Goal: Information Seeking & Learning: Learn about a topic

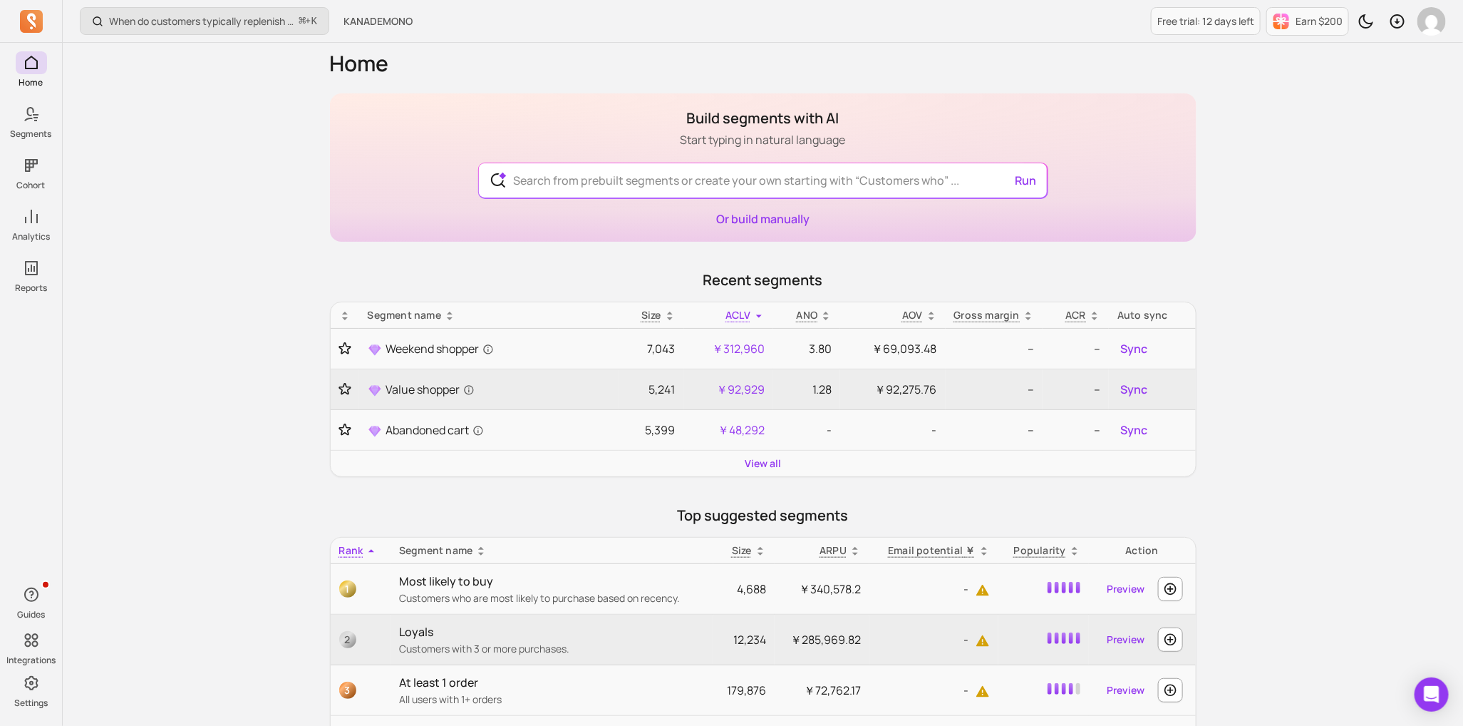
scroll to position [11, 0]
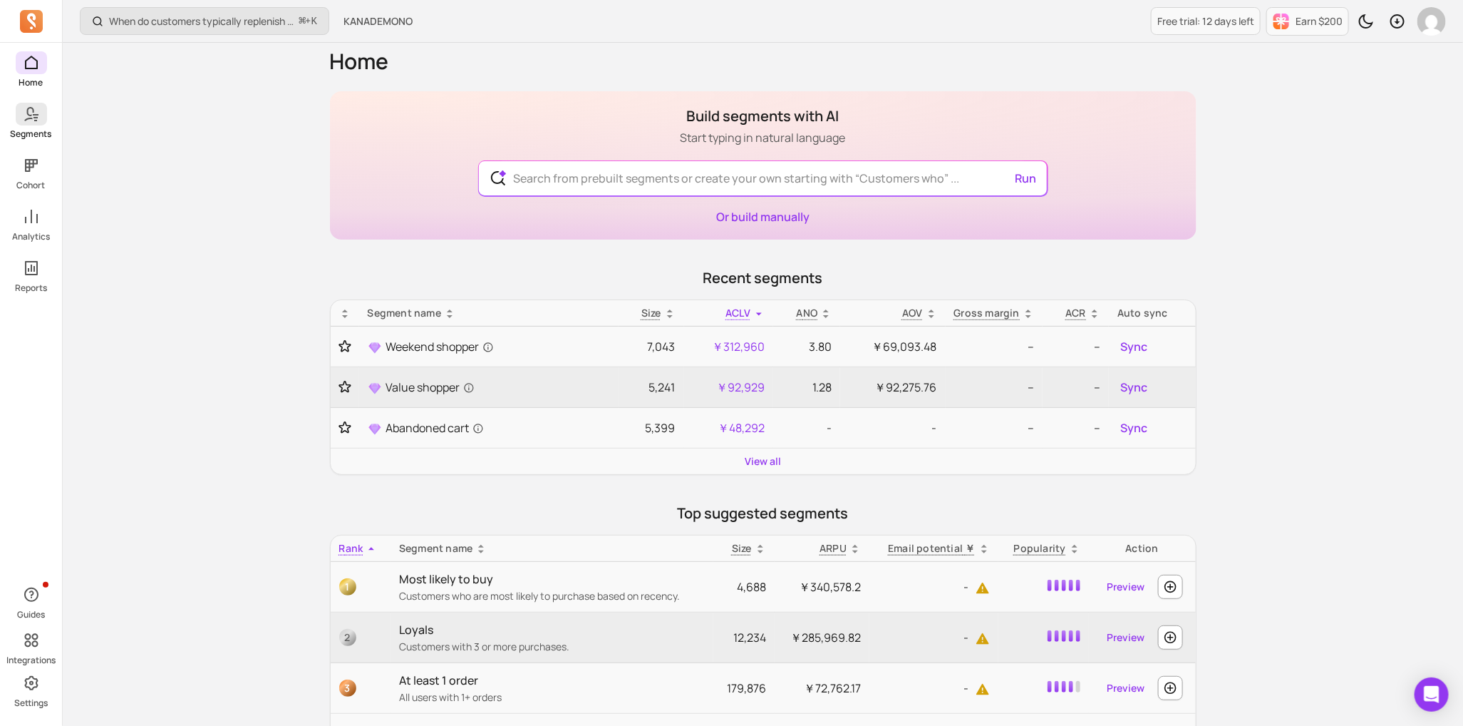
click at [41, 110] on span at bounding box center [31, 114] width 31 height 23
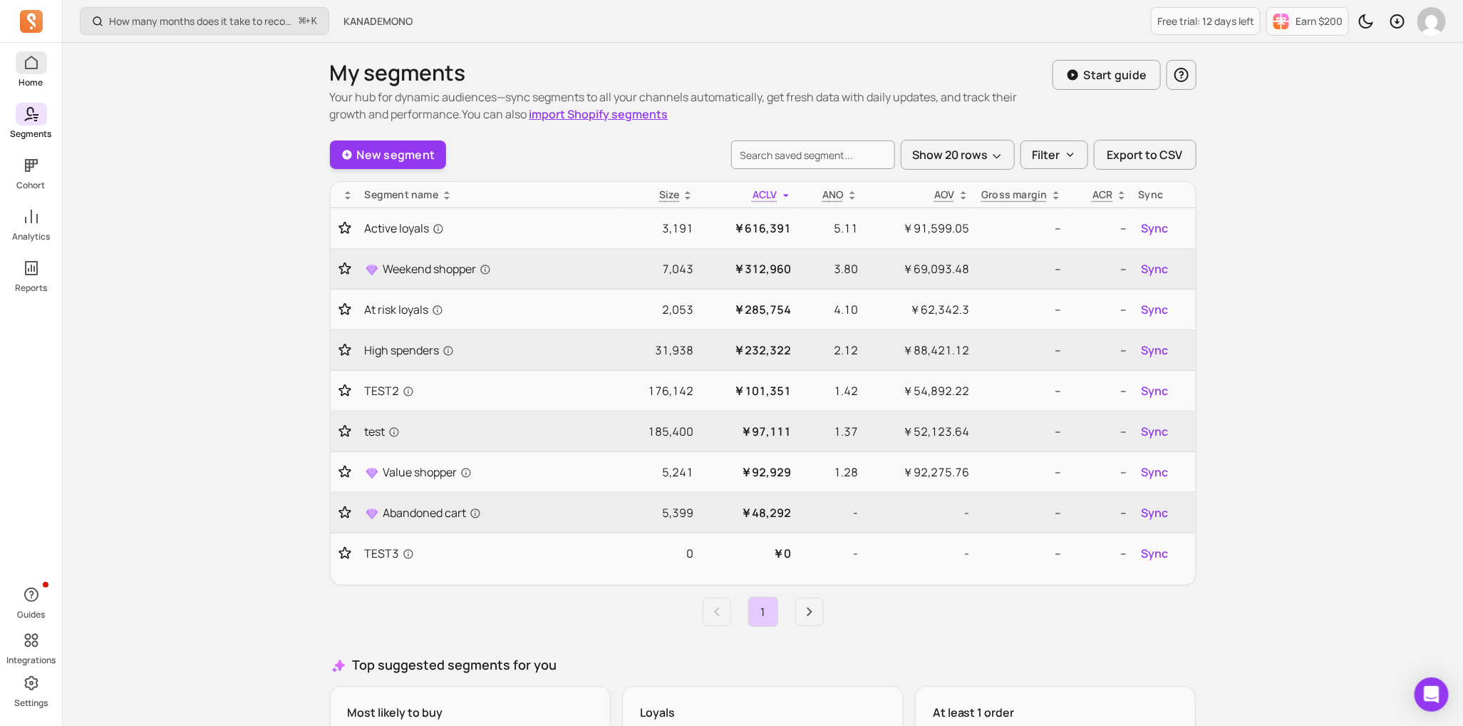
click at [38, 63] on icon at bounding box center [31, 62] width 17 height 17
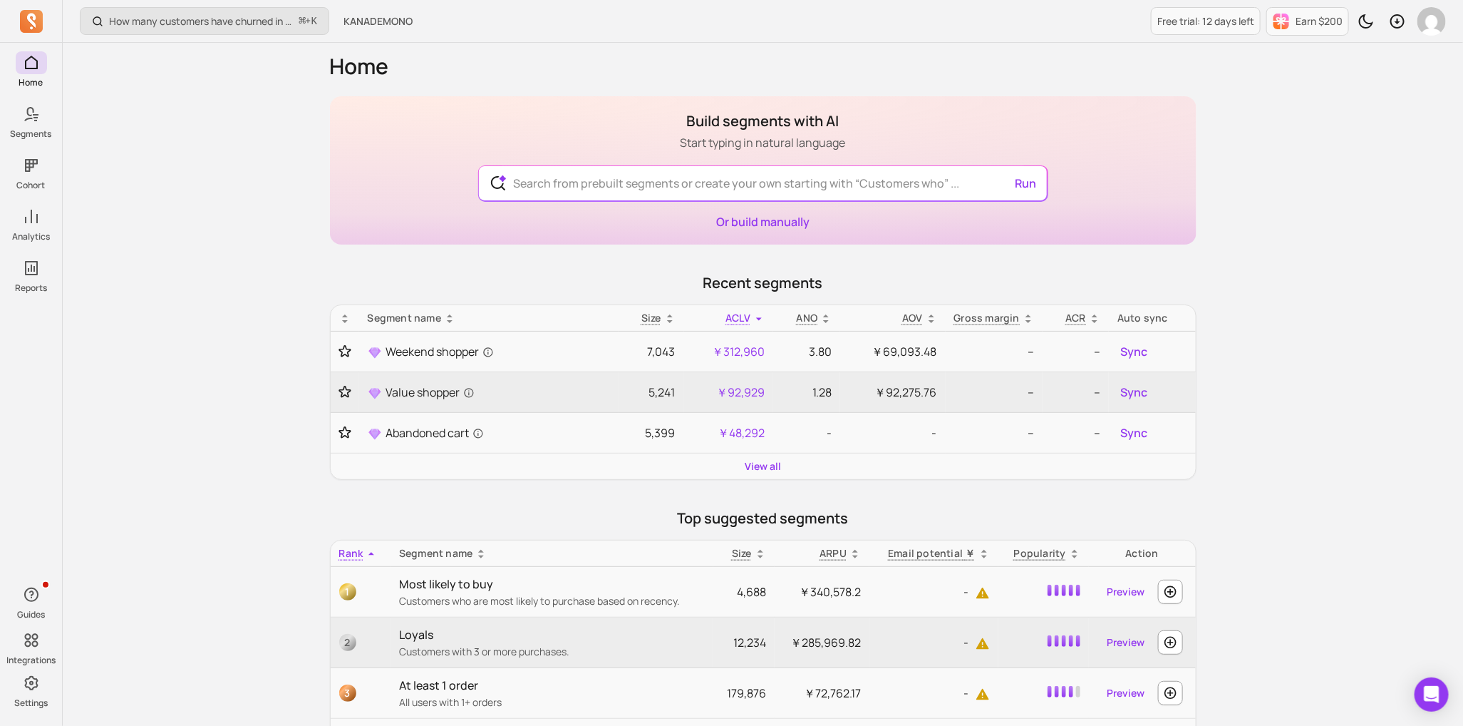
scroll to position [9, 0]
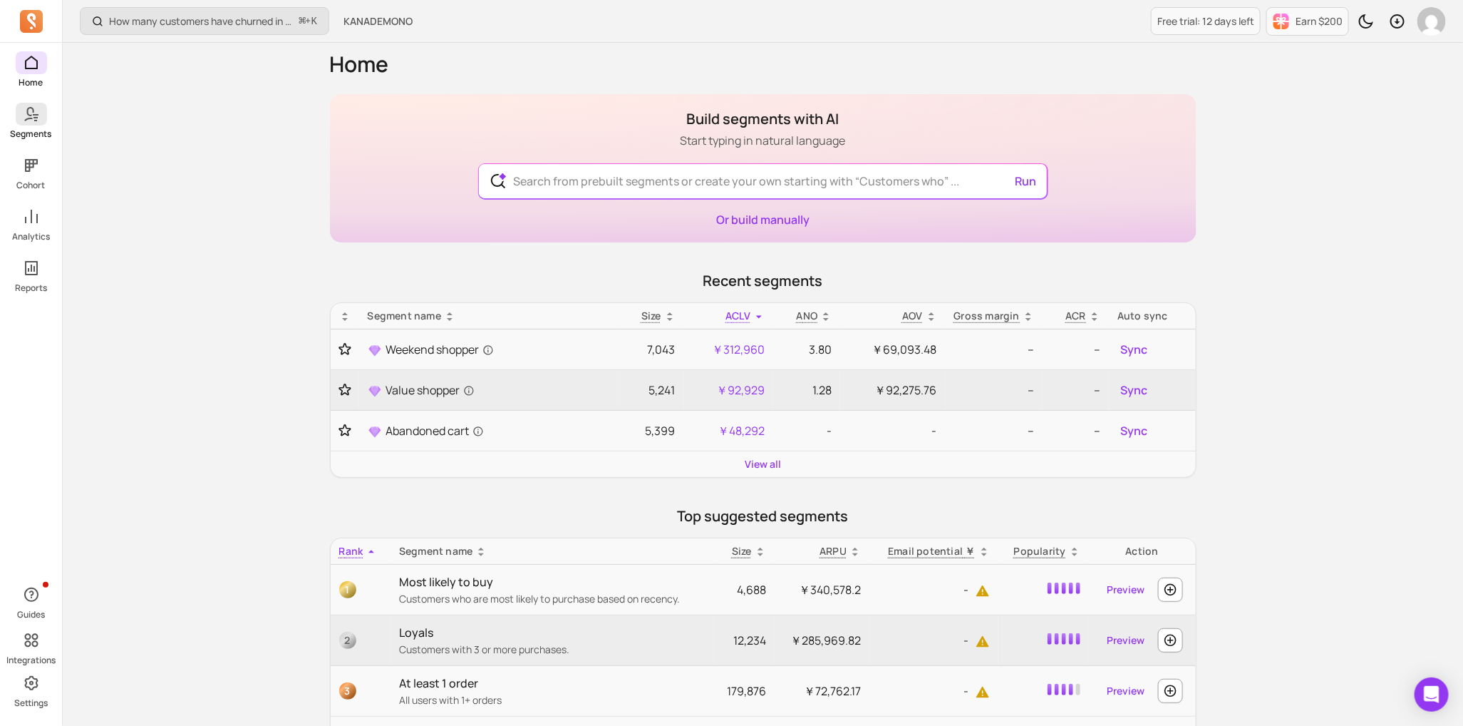
click at [46, 123] on link "Segments" at bounding box center [31, 121] width 62 height 37
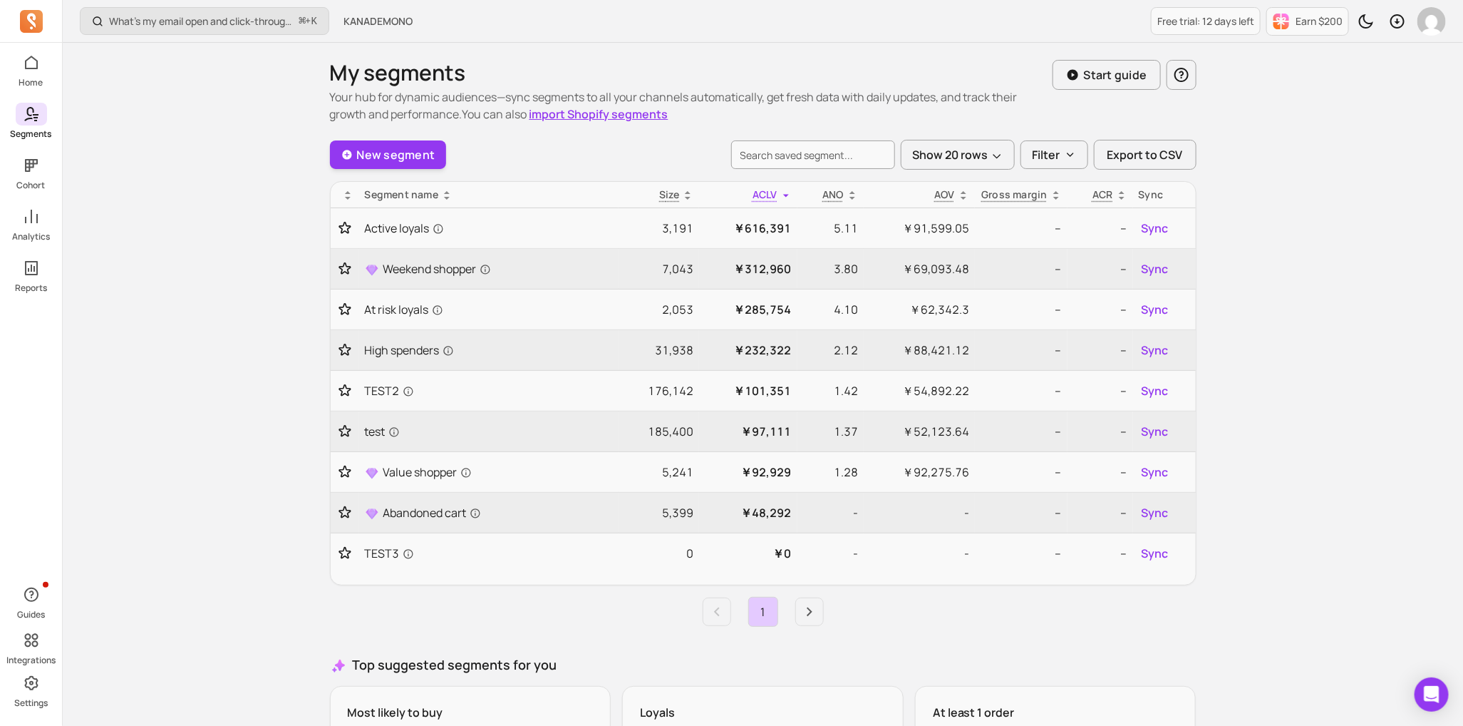
click at [37, 192] on div "Home Segments Cohort Analytics Reports" at bounding box center [31, 172] width 62 height 242
click at [41, 223] on span at bounding box center [31, 216] width 31 height 23
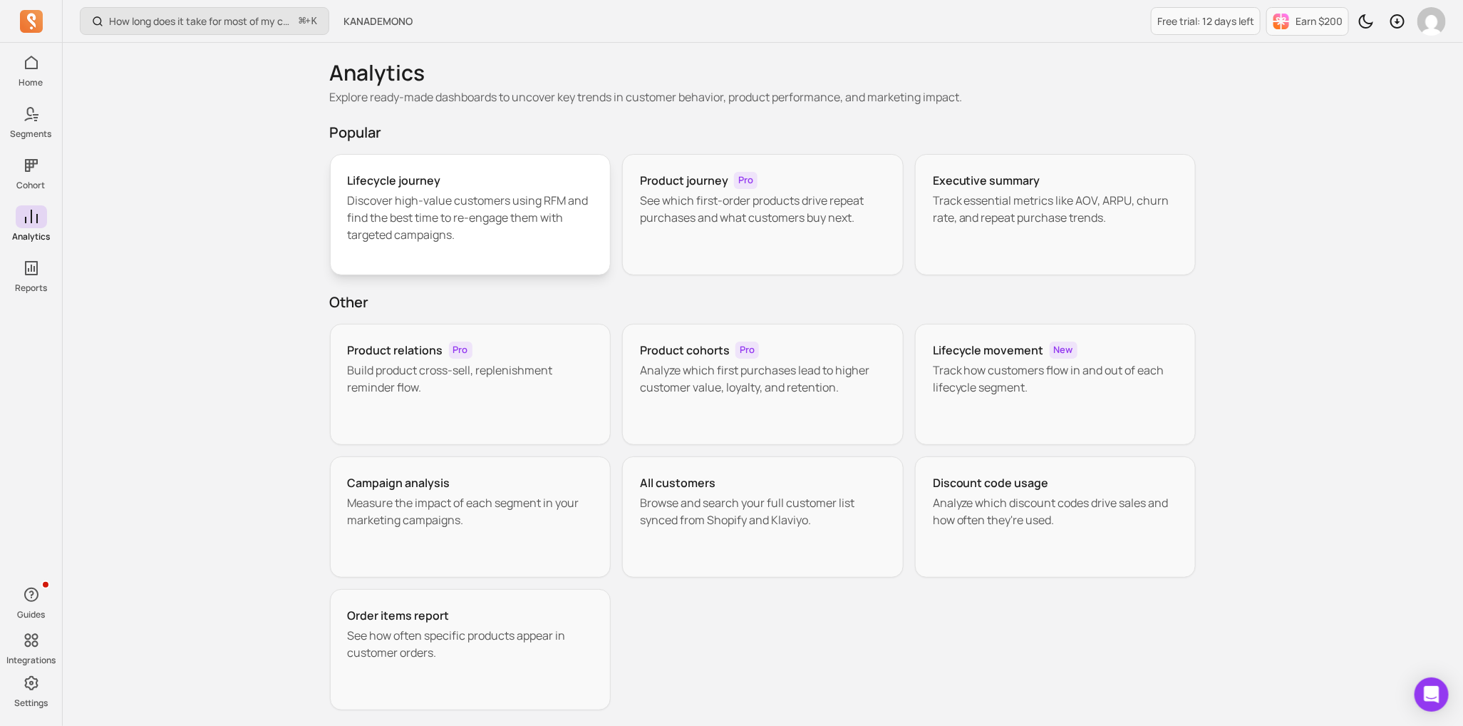
click at [450, 217] on p "Discover high-value customers using RFM and find the best time to re-engage the…" at bounding box center [471, 217] width 246 height 51
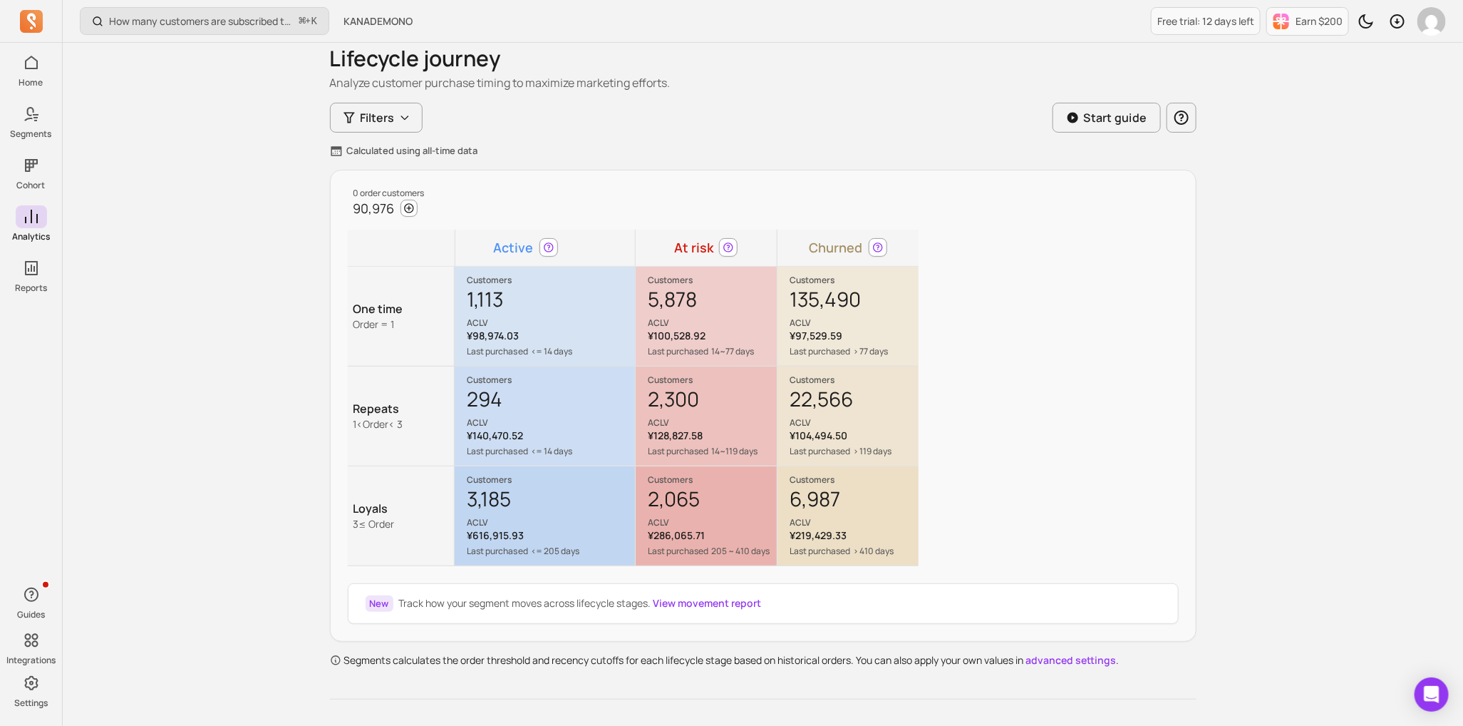
scroll to position [56, 0]
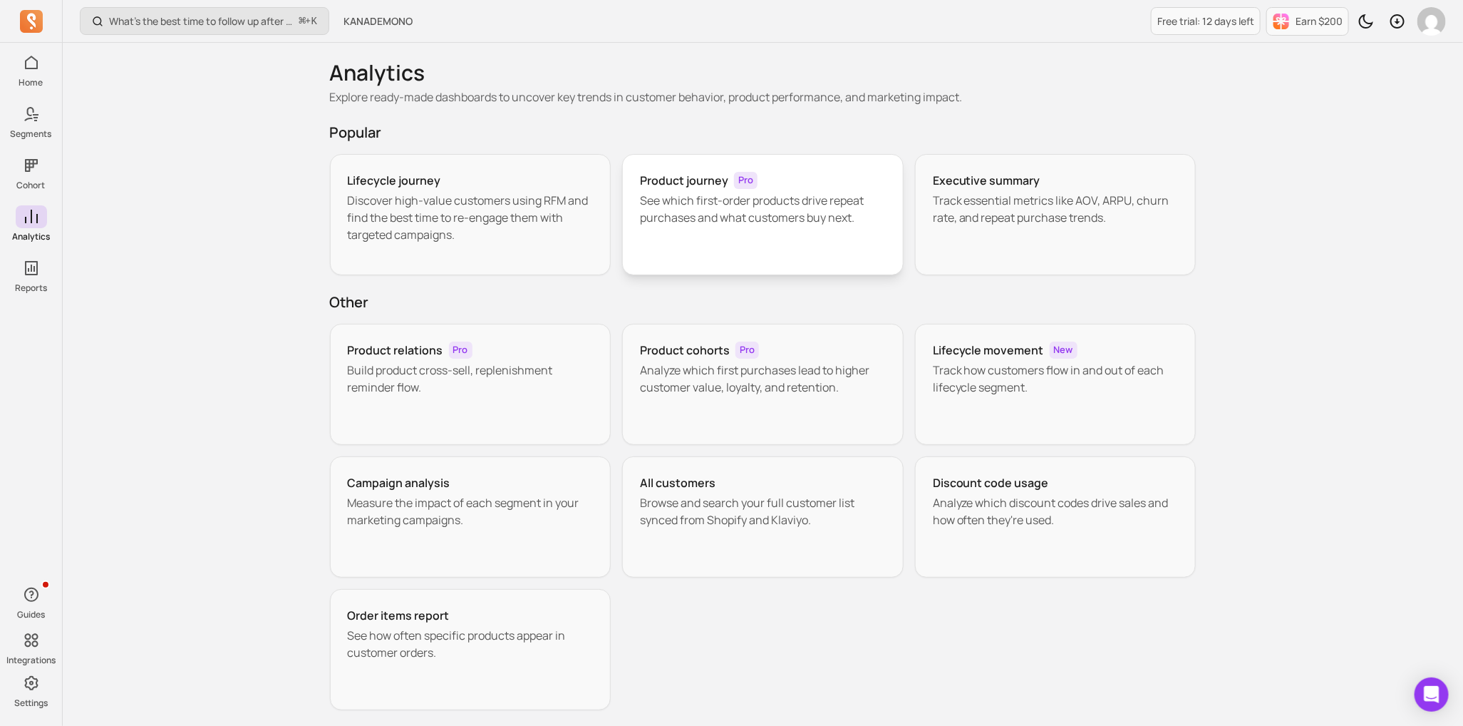
click at [717, 220] on p "See which first-order products drive repeat purchases and what customers buy ne…" at bounding box center [763, 209] width 246 height 34
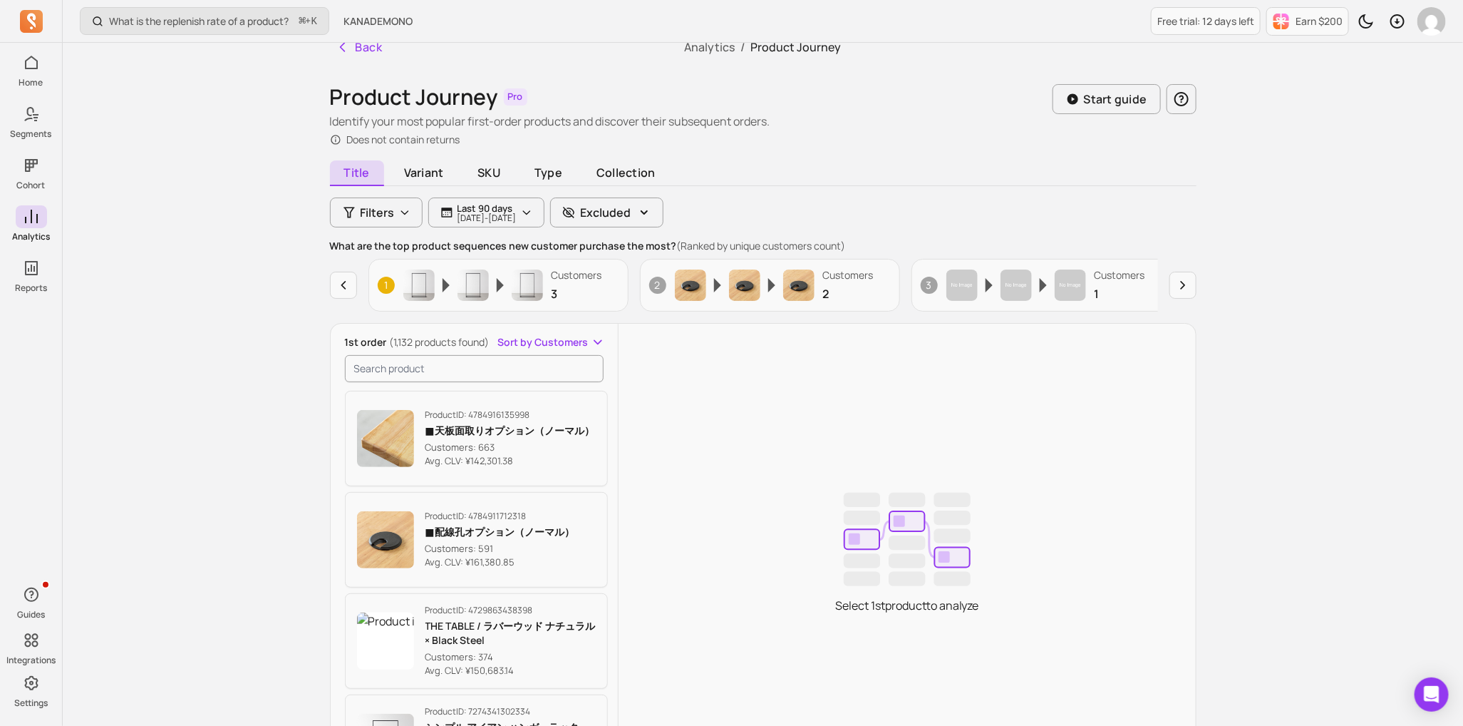
scroll to position [17, 0]
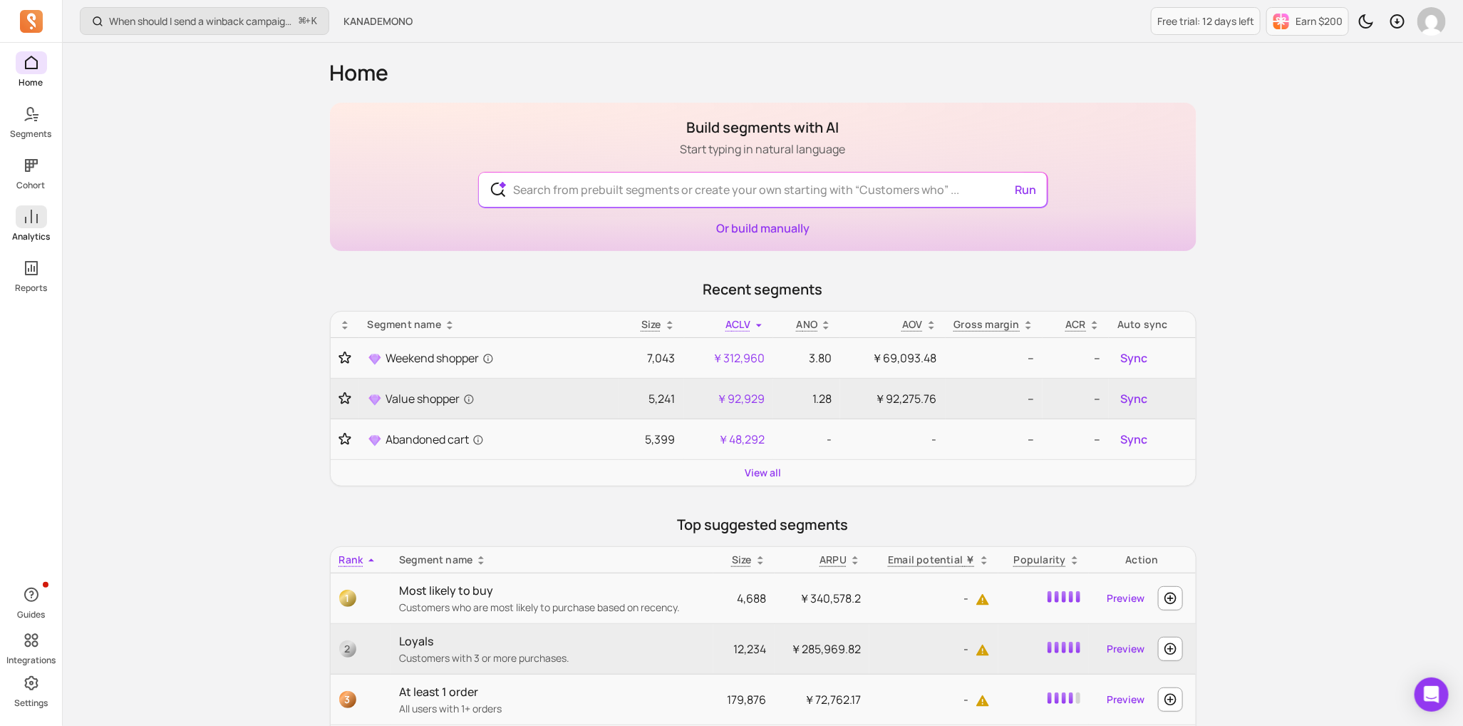
click at [24, 214] on icon at bounding box center [31, 216] width 17 height 17
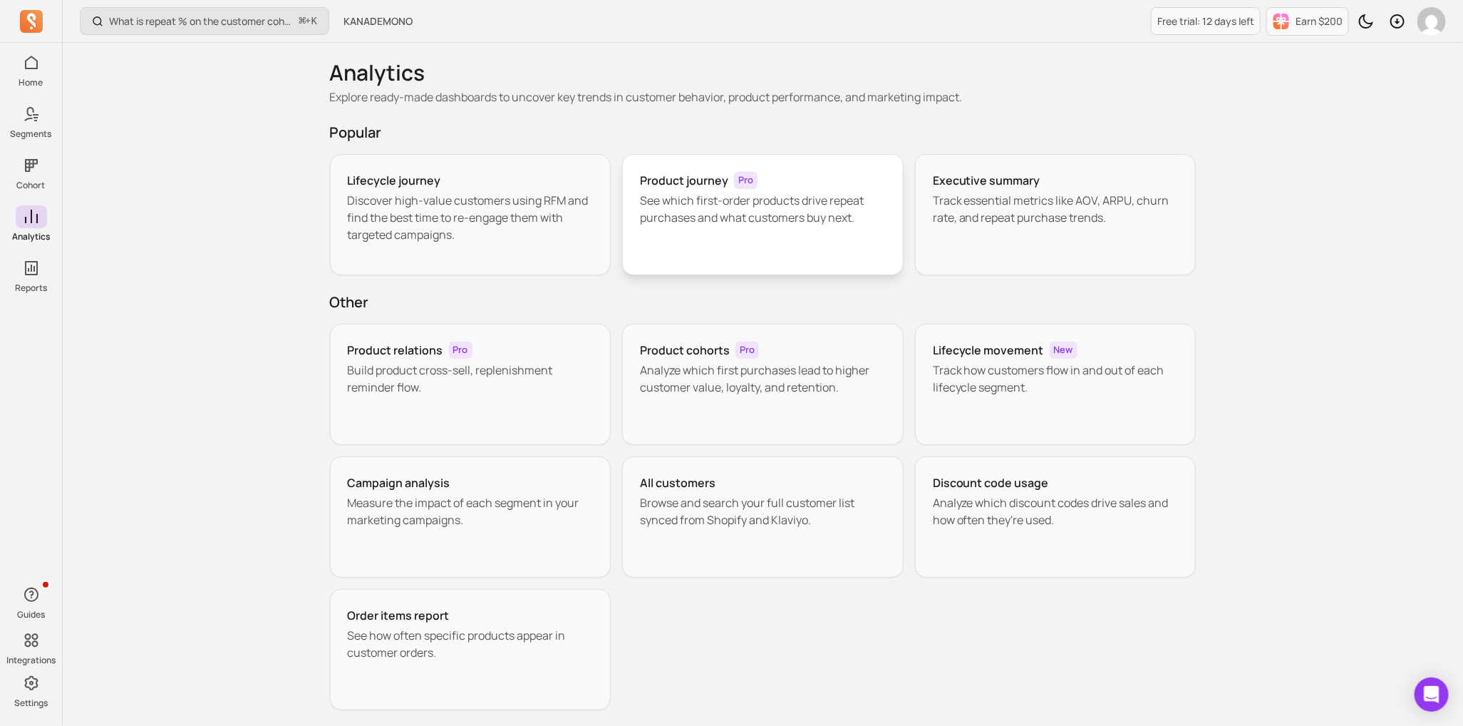
click at [674, 192] on p "See which first-order products drive repeat purchases and what customers buy ne…" at bounding box center [763, 209] width 246 height 34
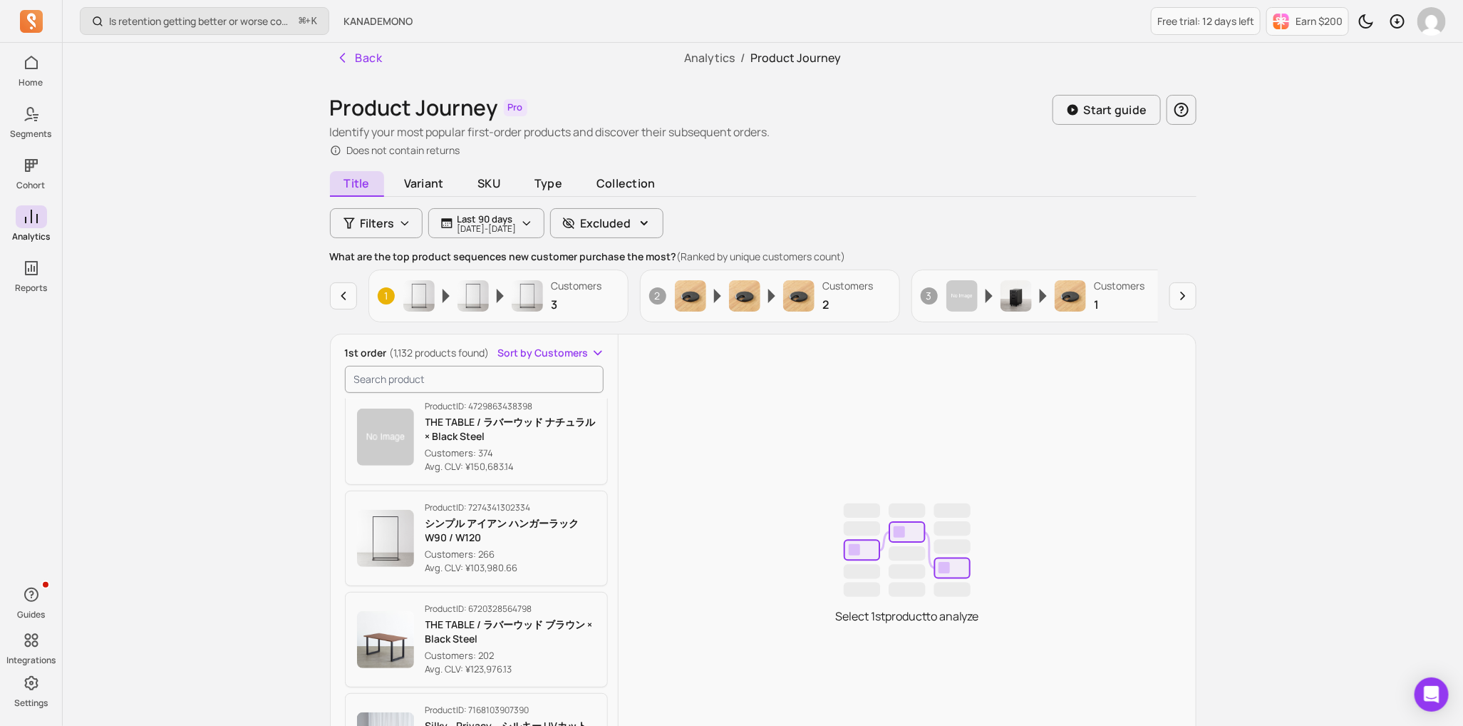
scroll to position [225, 0]
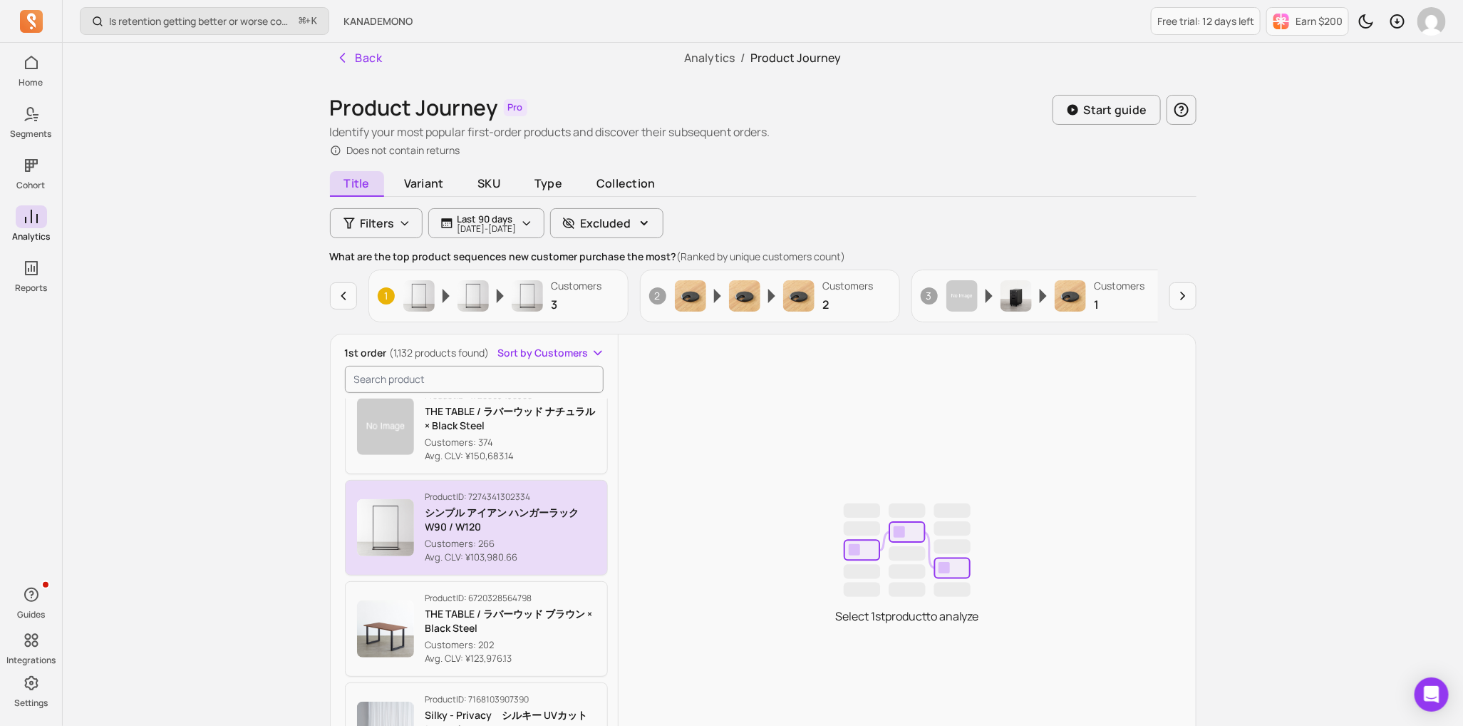
click at [522, 505] on p "シンプル アイアン ハンガーラック　W90 / W120" at bounding box center [510, 519] width 171 height 29
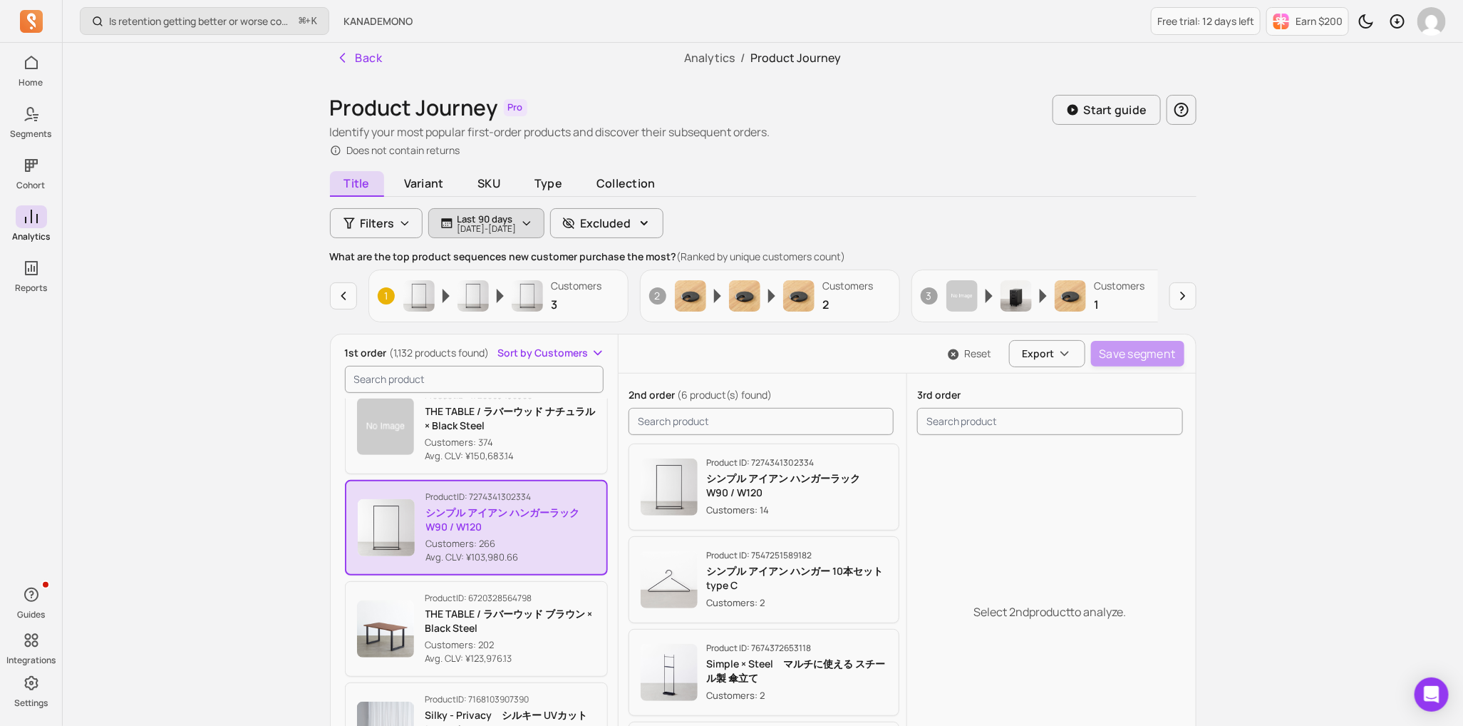
click at [517, 214] on p "Last 90 days" at bounding box center [487, 218] width 59 height 11
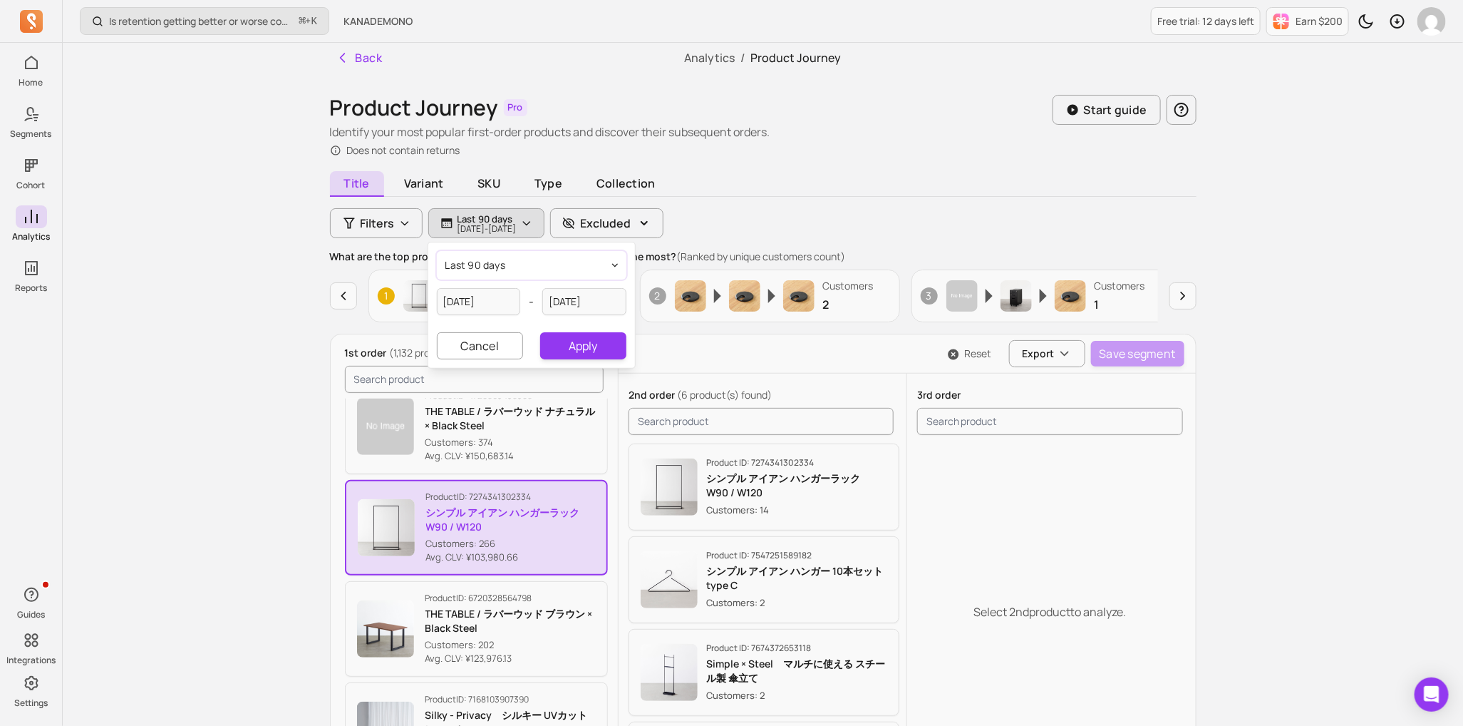
click at [535, 269] on button "last 90 days" at bounding box center [532, 265] width 190 height 29
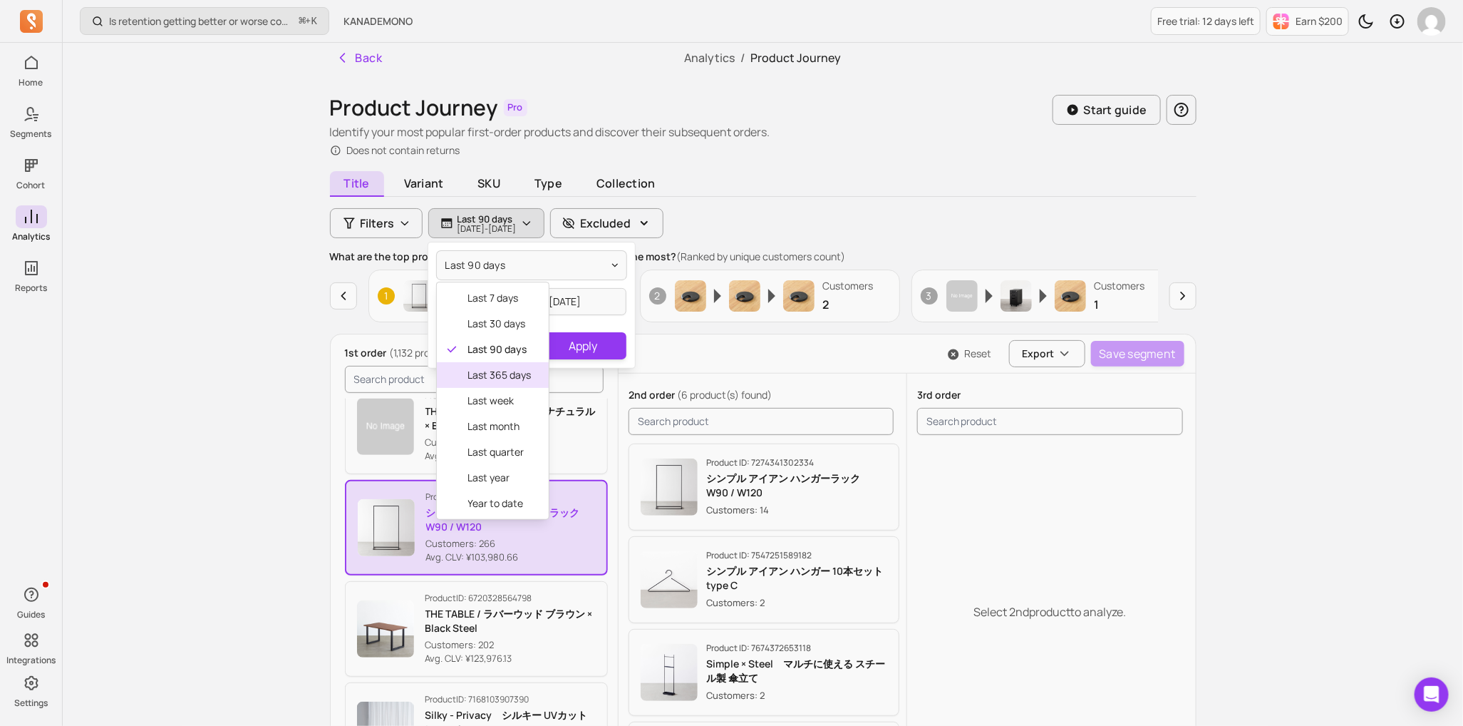
click at [500, 378] on span "last 365 days" at bounding box center [499, 375] width 63 height 14
type input "2024-08-21"
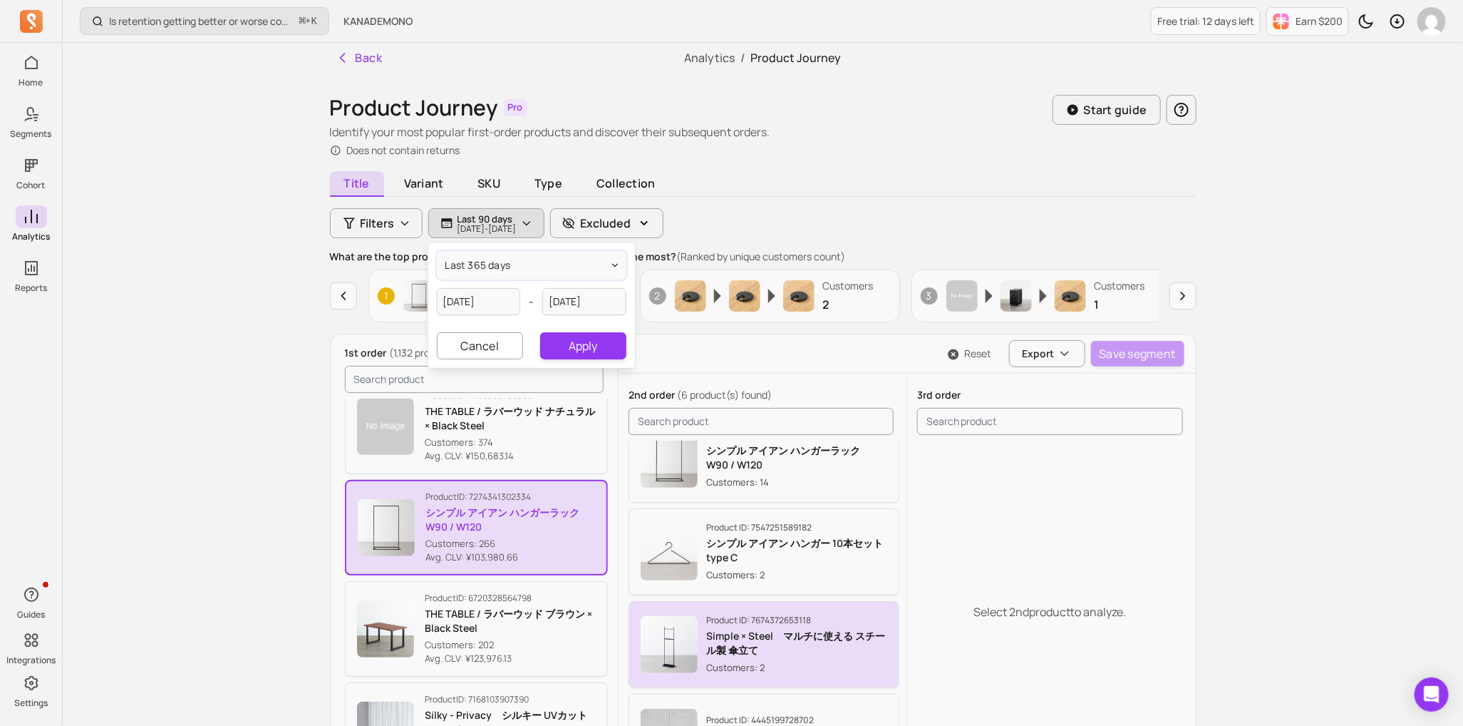
scroll to position [17, 0]
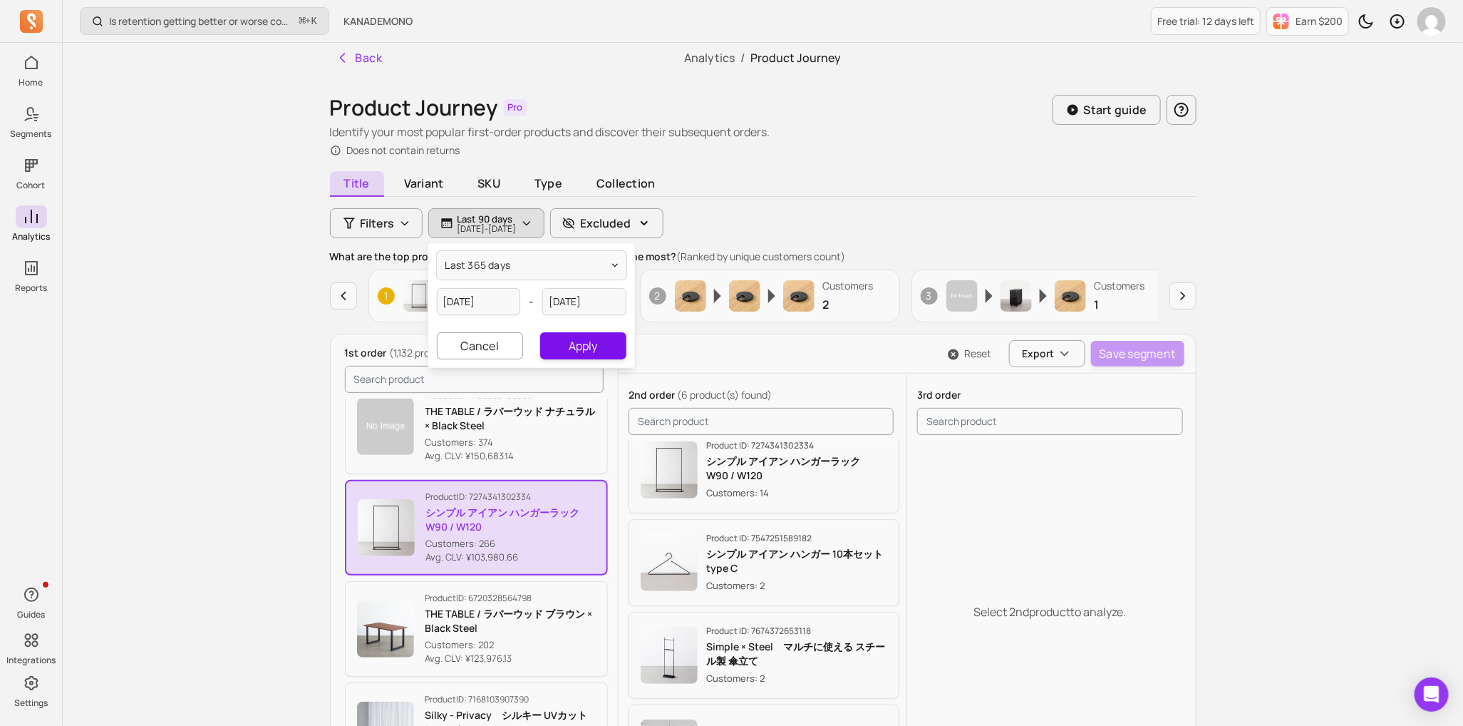
click at [579, 343] on button "Apply" at bounding box center [583, 345] width 86 height 27
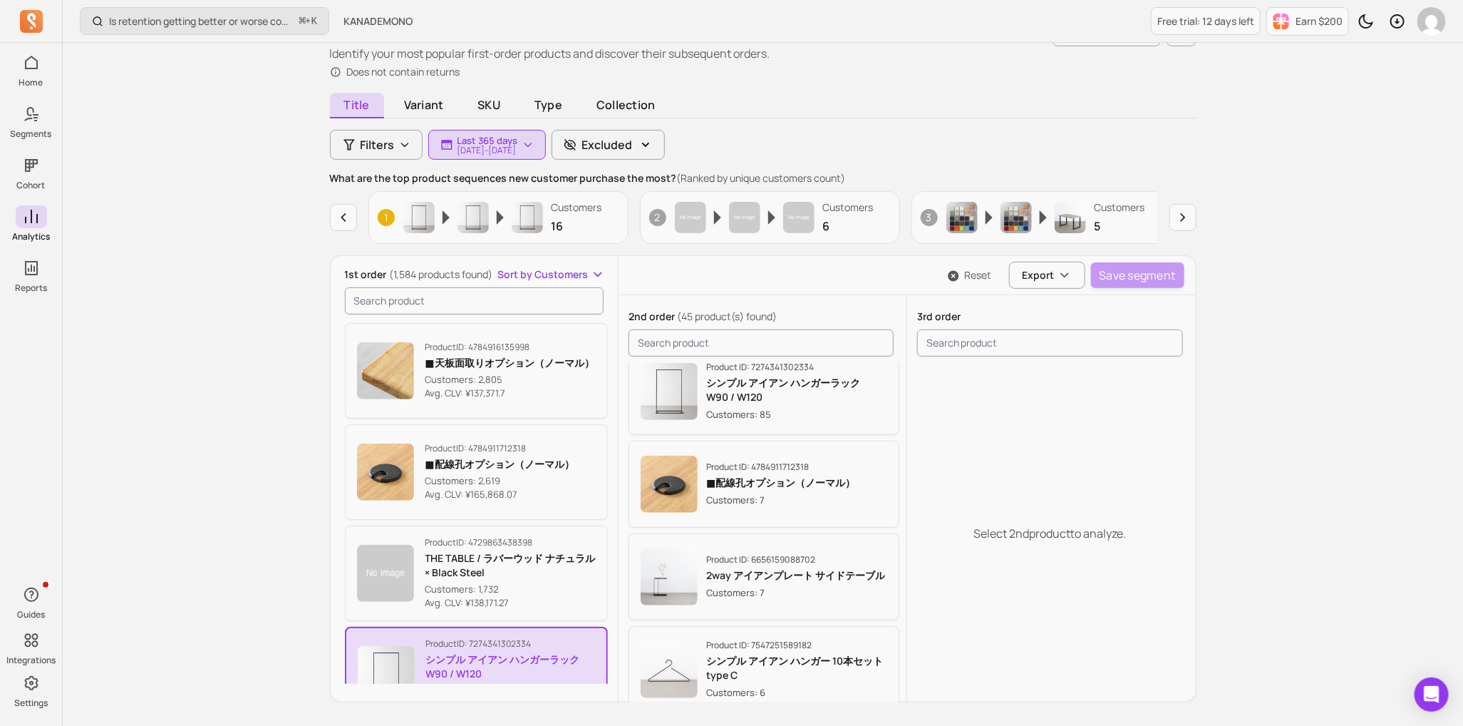
scroll to position [111, 0]
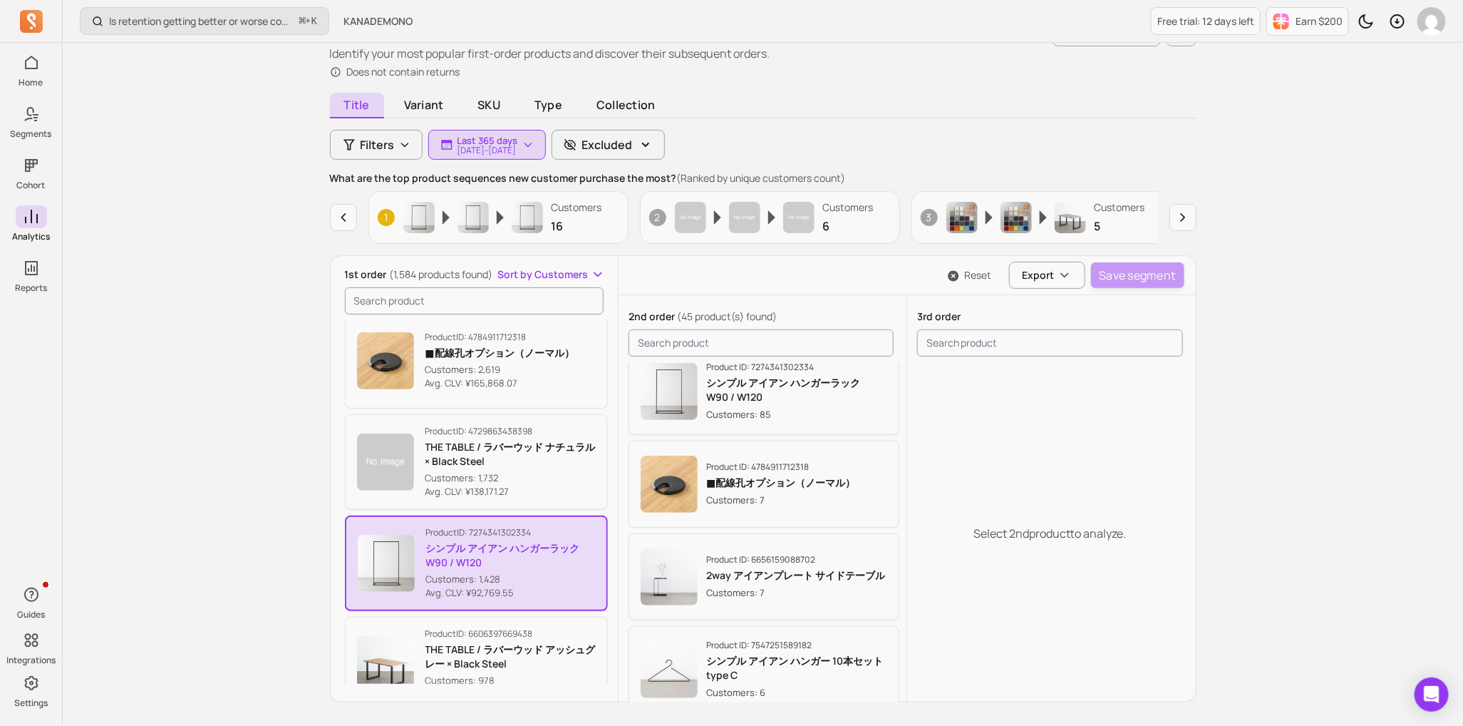
click at [500, 564] on p "シンプル アイアン ハンガーラック　W90 / W120" at bounding box center [511, 555] width 170 height 29
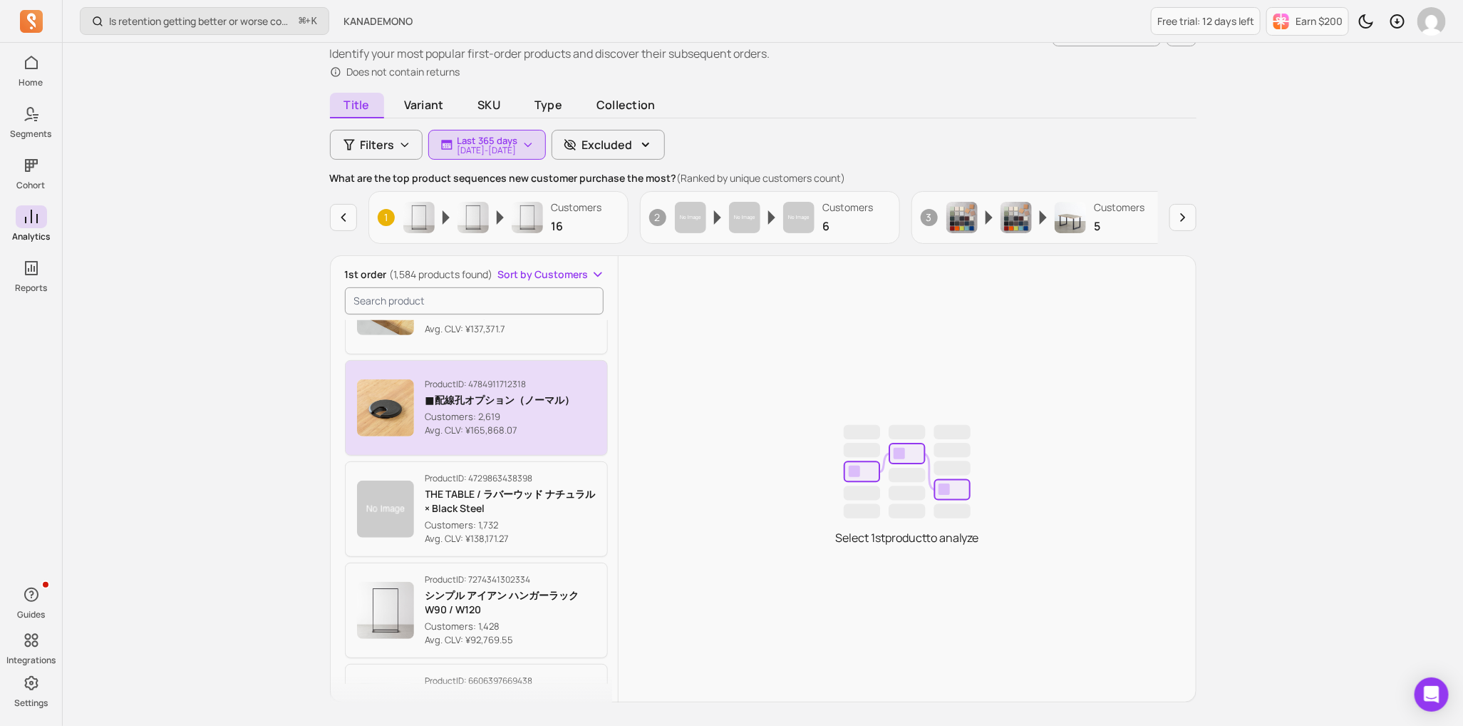
scroll to position [94, 0]
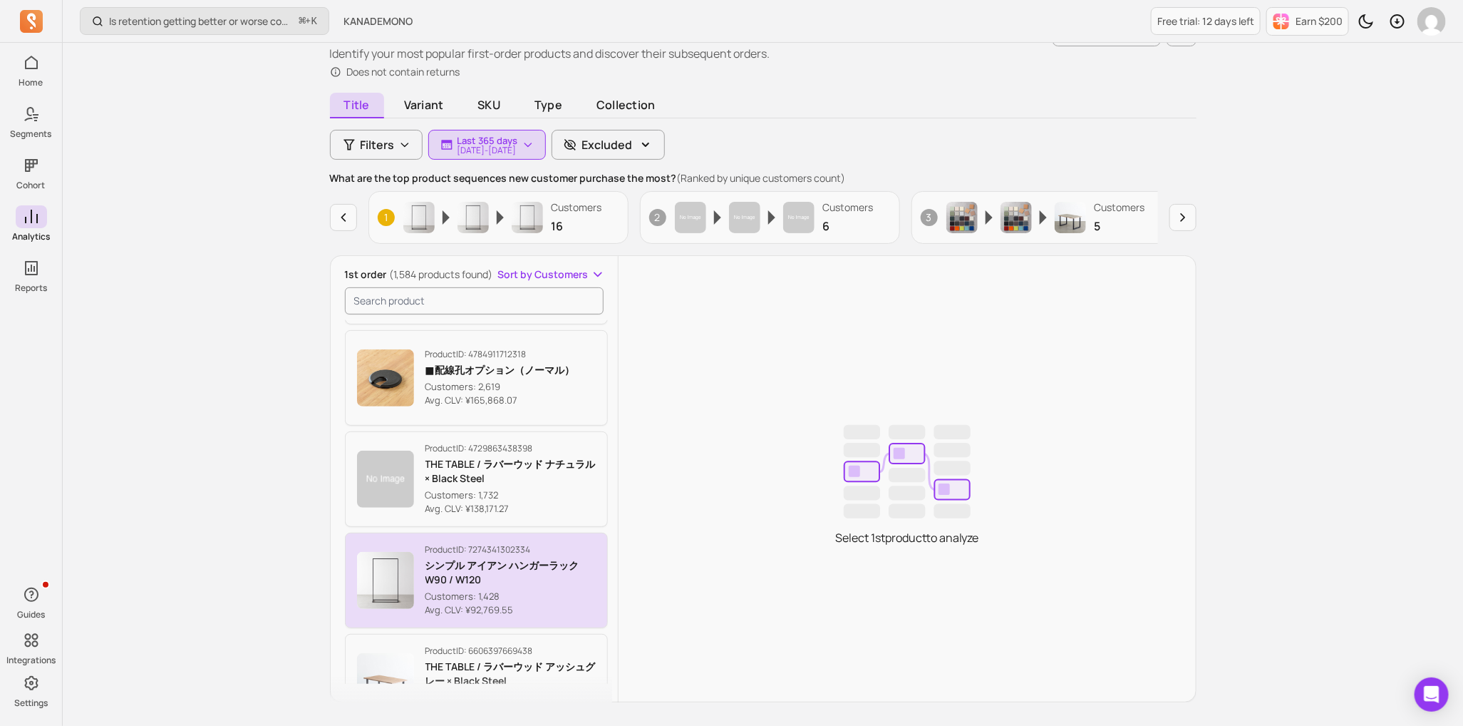
click at [557, 589] on p "Customers: 1,428" at bounding box center [510, 596] width 171 height 14
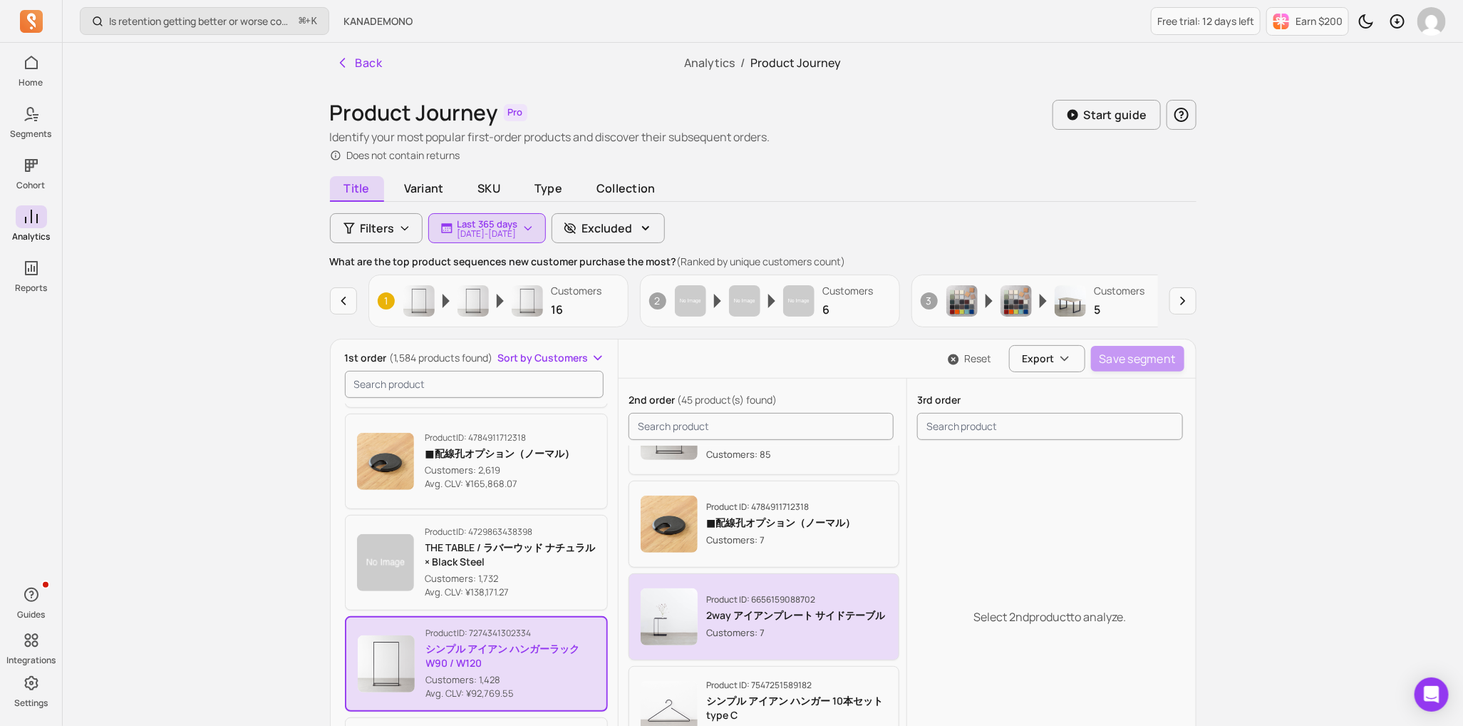
scroll to position [65, 0]
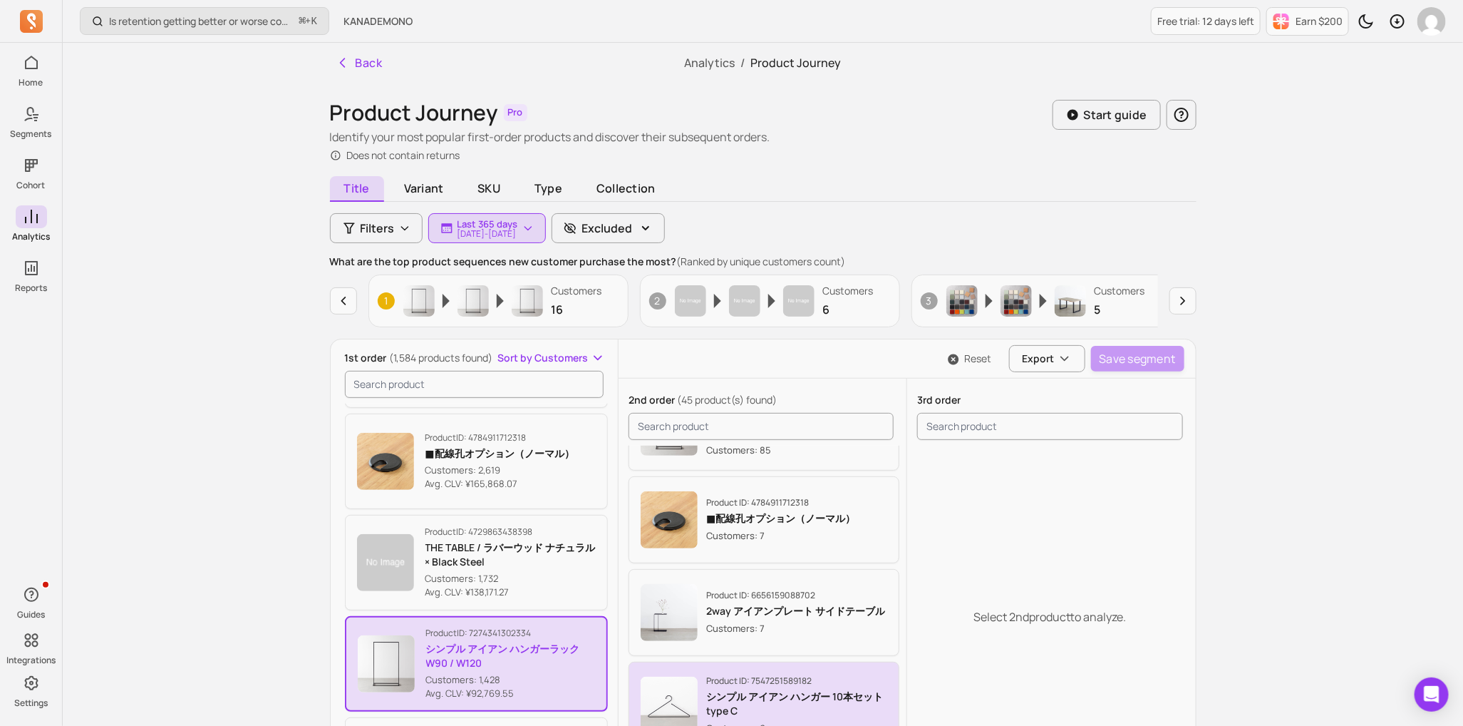
click at [726, 679] on p "Product ID: 7547251589182" at bounding box center [796, 680] width 181 height 11
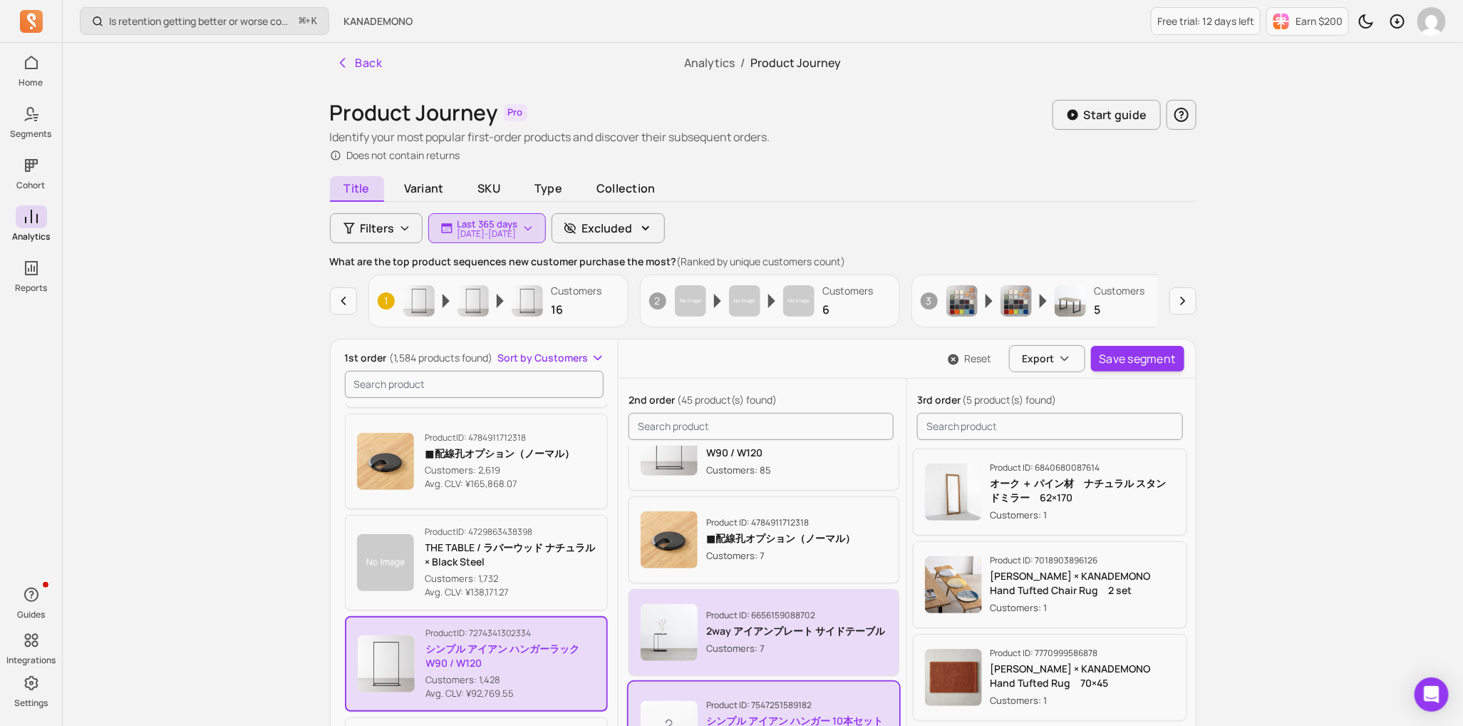
click at [814, 609] on p "Product ID: 6656159088702" at bounding box center [795, 614] width 179 height 11
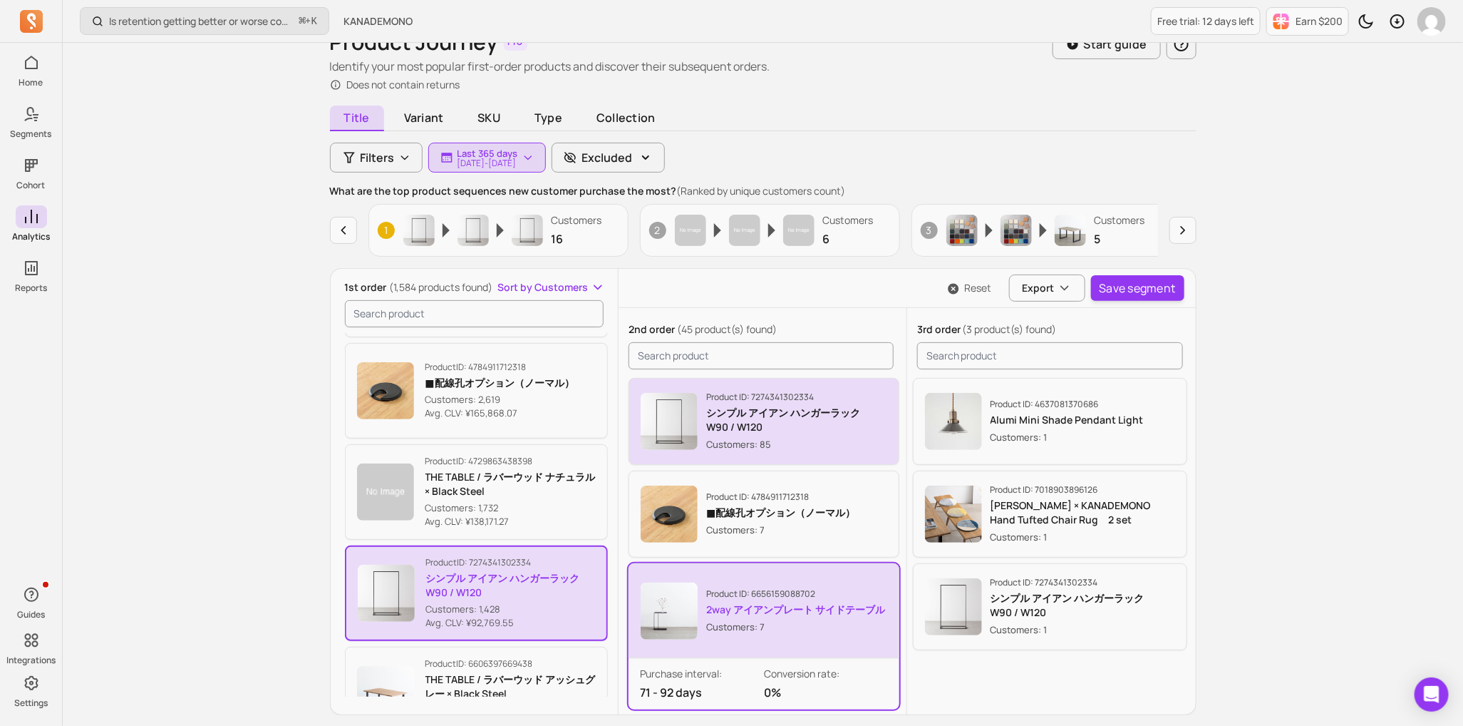
click at [799, 439] on p "Customers: 85" at bounding box center [796, 444] width 181 height 14
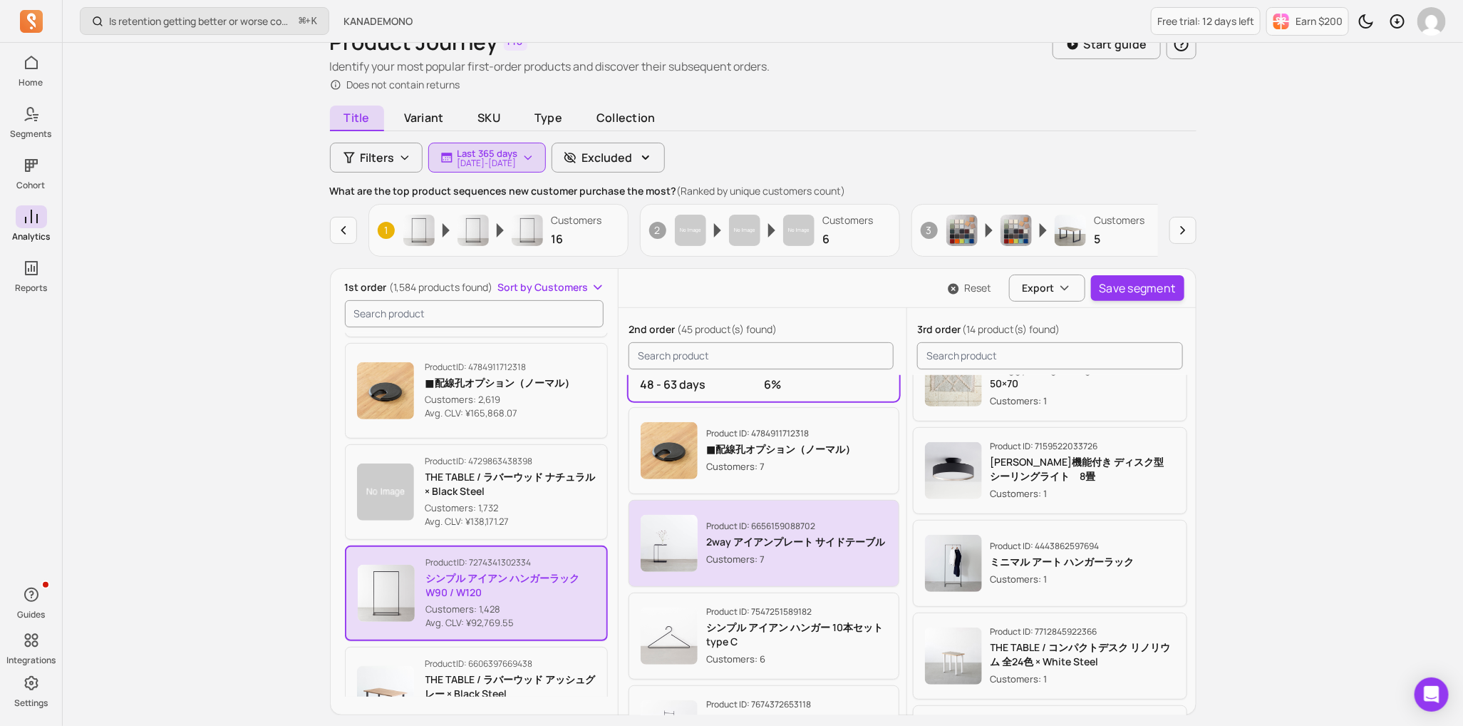
click at [801, 646] on p "シンプル アイアン ハンガー 10本セット type C" at bounding box center [796, 634] width 181 height 29
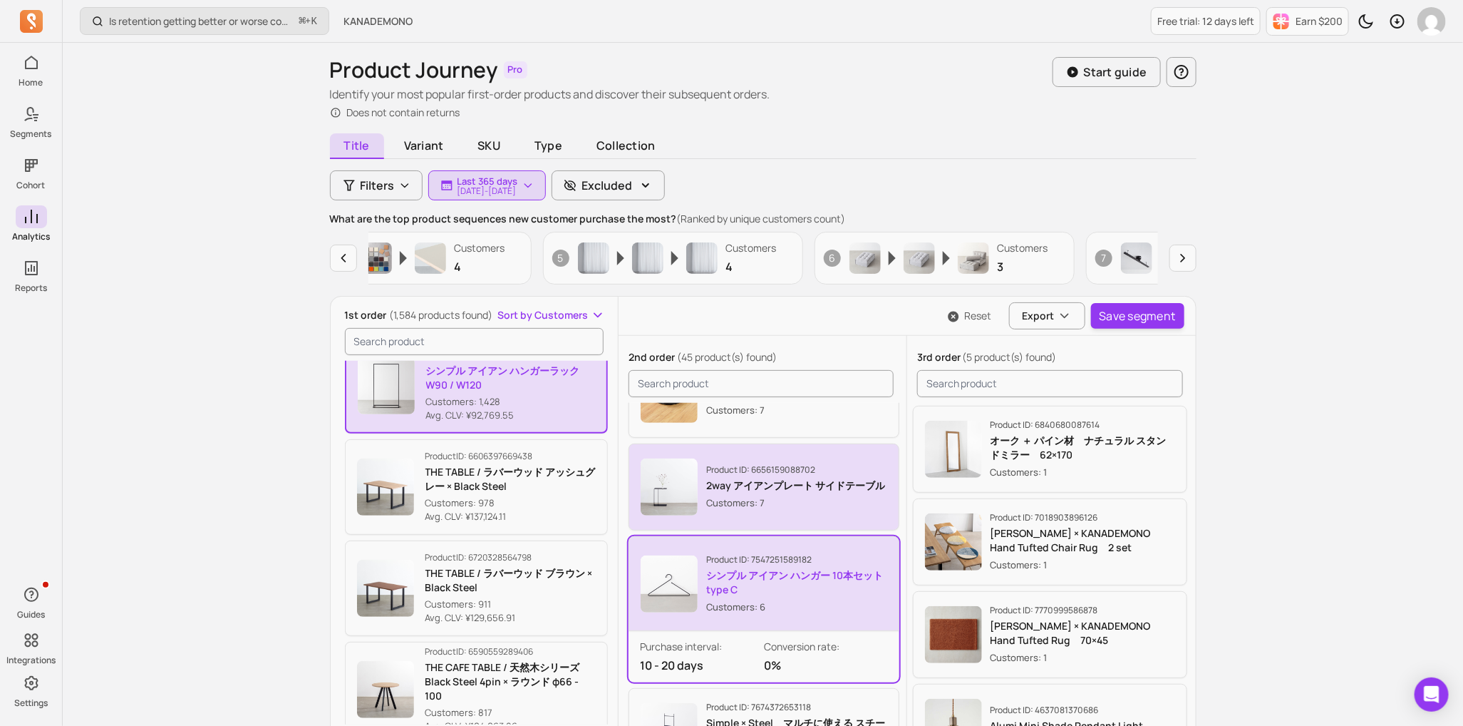
click at [780, 486] on p "2way アイアンプレート サイドテーブル" at bounding box center [795, 485] width 179 height 14
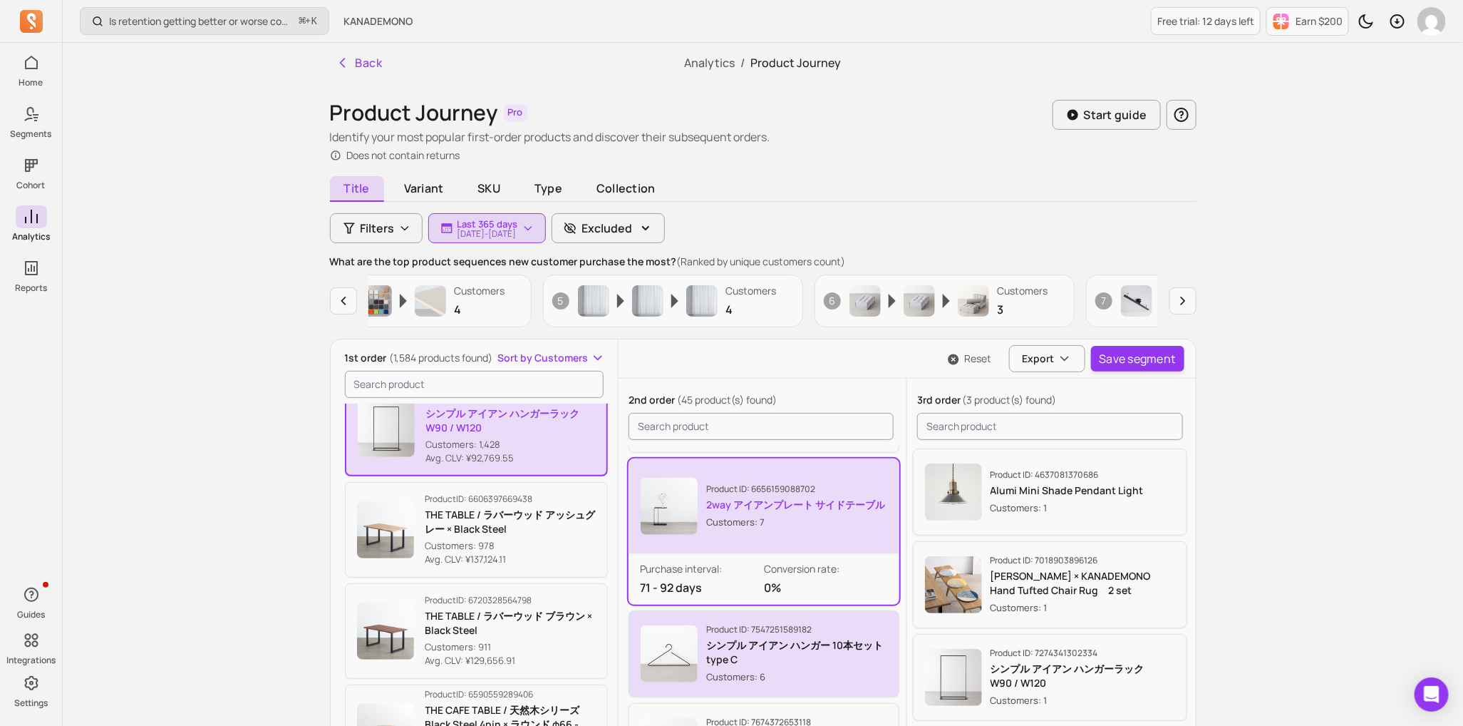
click at [827, 629] on p "Product ID: 7547251589182" at bounding box center [796, 629] width 181 height 11
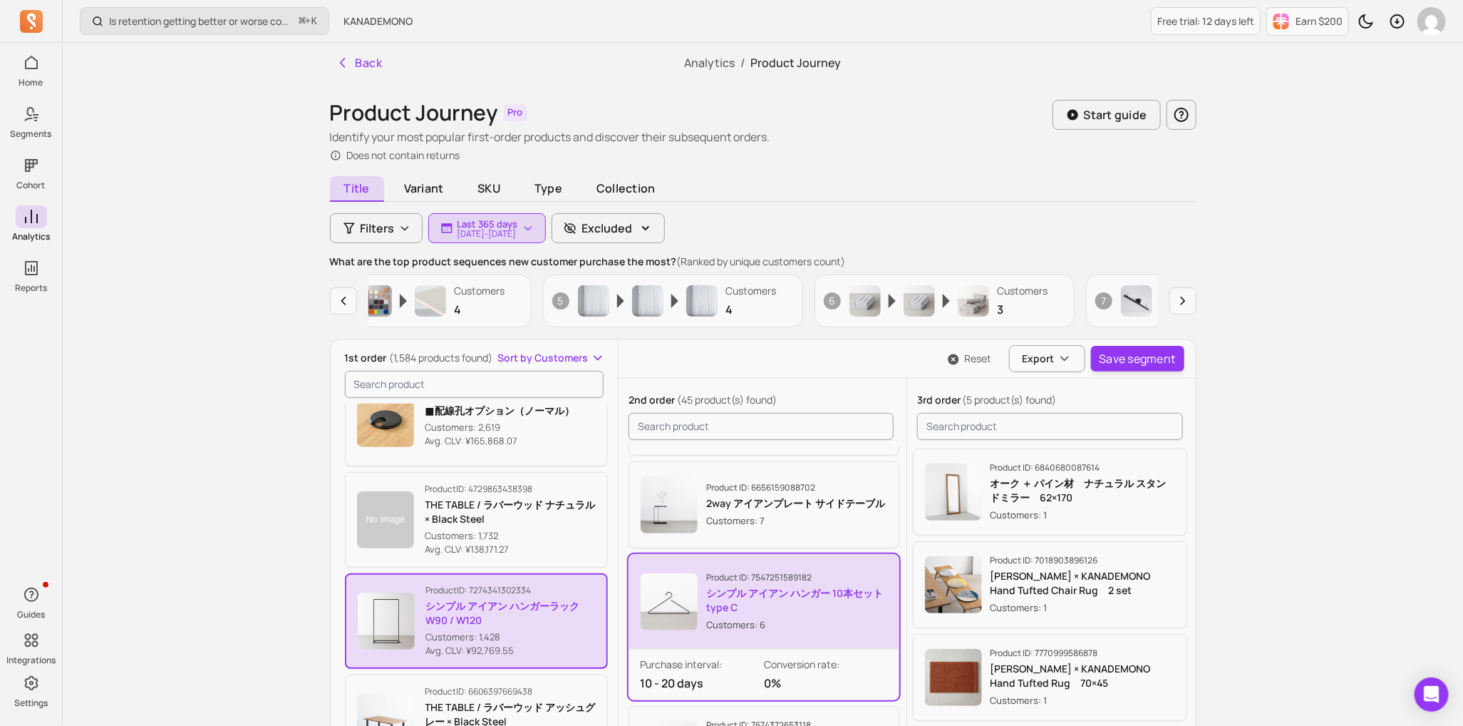
scroll to position [9, 0]
